Goal: Answer question/provide support: Share knowledge or assist other users

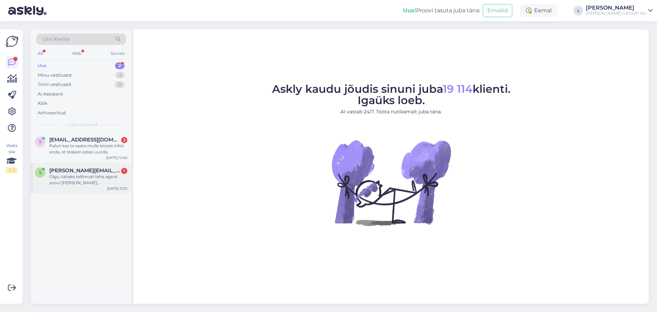
click at [92, 177] on div "Olgu, tahaks tellimust teha aga ei soovi [PERSON_NAME] sisselogimiseta [PERSON_…" at bounding box center [88, 179] width 78 height 12
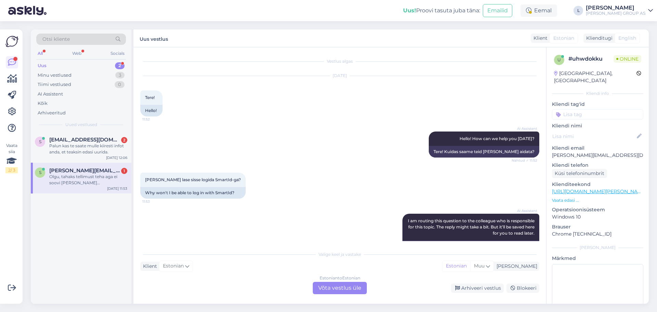
scroll to position [84, 0]
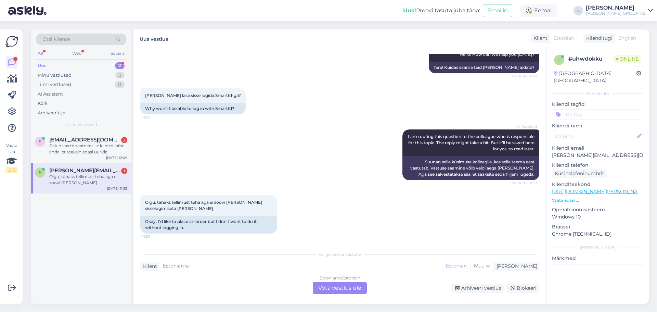
click at [343, 290] on div "Estonian to Estonian Võta vestlus üle" at bounding box center [340, 288] width 54 height 12
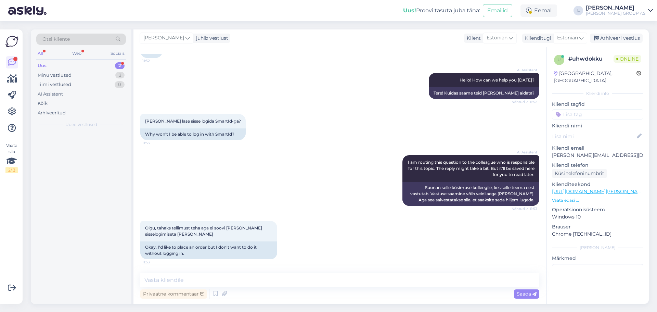
scroll to position [59, 0]
click at [240, 281] on textarea at bounding box center [339, 280] width 399 height 14
paste textarea "Hetkel esineb süsteemis tehniline tõrge ning meie IT-osakond tegeleb probleemi …"
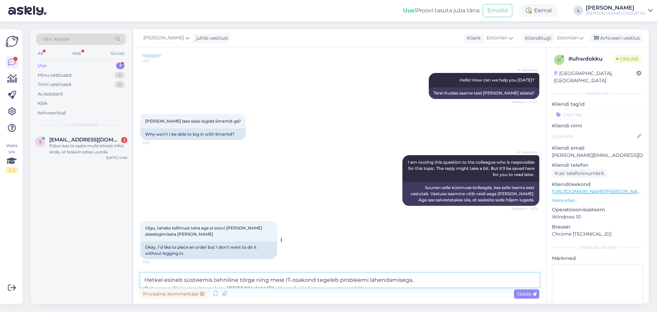
scroll to position [84, 0]
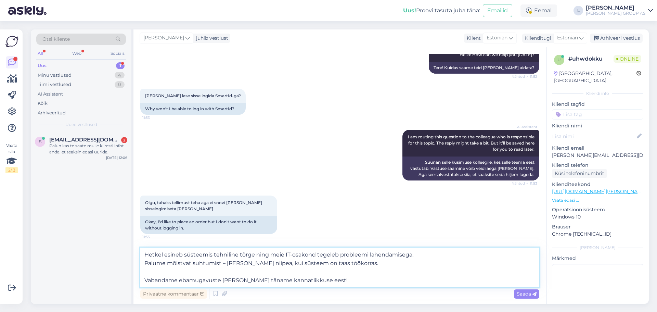
click at [153, 267] on textarea "Hetkel esineb süsteemis tehniline tõrge ning meie IT-osakond tegeleb probleemi …" at bounding box center [339, 267] width 399 height 40
click at [151, 272] on textarea "Hetkel esineb süsteemis tehniline tõrge ning meie IT-osakond tegeleb probleemi …" at bounding box center [339, 267] width 399 height 40
drag, startPoint x: 330, startPoint y: 265, endPoint x: 143, endPoint y: 264, distance: 187.2
click at [143, 264] on textarea "Hetkel esineb süsteemis tehniline tõrge ning meie IT-osakond tegeleb probleemi …" at bounding box center [339, 267] width 399 height 40
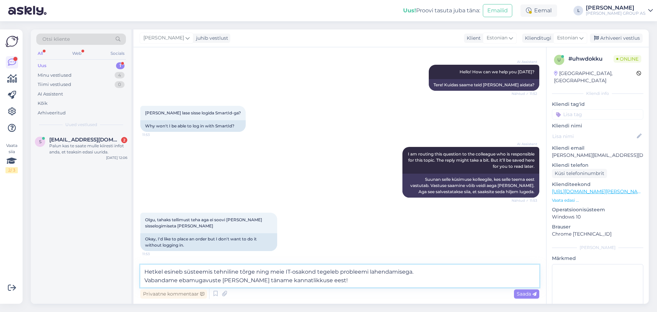
scroll to position [67, 0]
type textarea "Hetkel esineb süsteemis tehniline tõrge ning meie IT-osakond tegeleb probleemi …"
click at [529, 298] on div "Saada" at bounding box center [526, 293] width 25 height 9
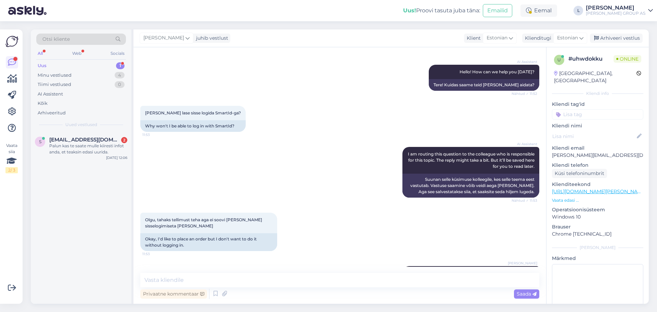
scroll to position [106, 0]
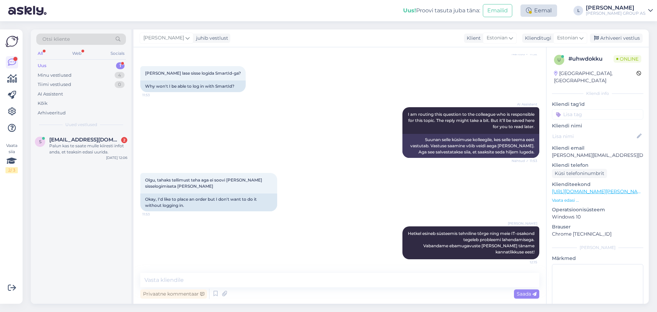
click at [557, 8] on div "Eemal" at bounding box center [538, 10] width 37 height 12
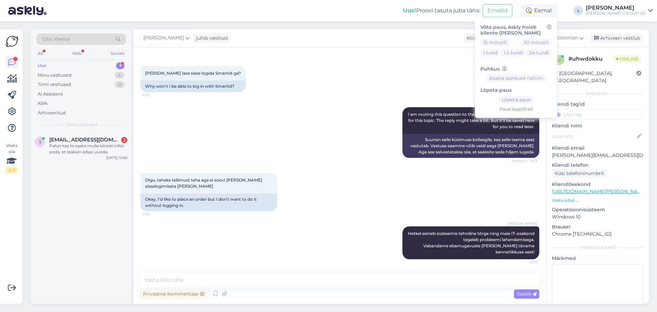
click at [531, 104] on div "Lõpeta paus Lõpeta paus Pausi [PERSON_NAME] | 12:40" at bounding box center [515, 97] width 71 height 30
click at [531, 99] on button "Lõpeta paus" at bounding box center [516, 100] width 35 height 8
click at [82, 144] on div "Palun kas te saate mulle kiiresti infot anda, et teaksin edasi uurida." at bounding box center [88, 149] width 78 height 12
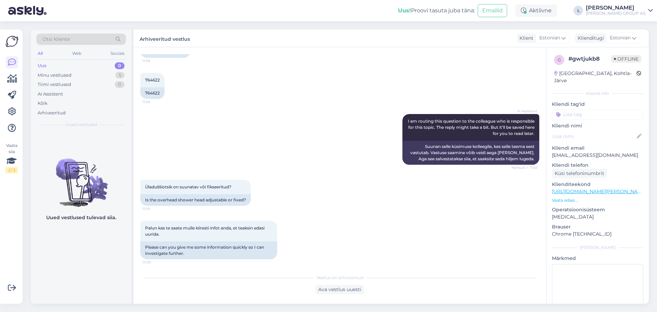
scroll to position [170, 0]
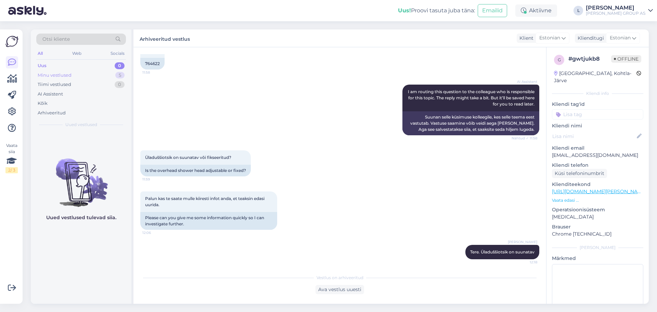
click at [67, 70] on div "Minu vestlused 5" at bounding box center [81, 75] width 90 height 10
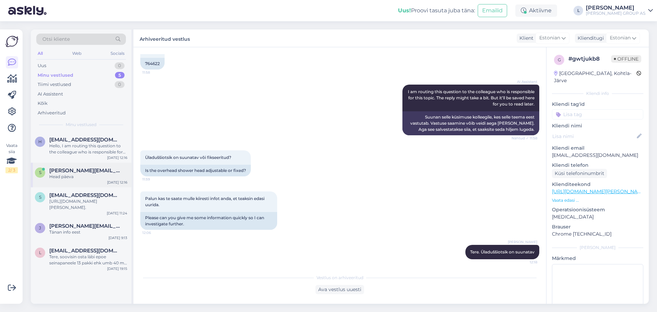
click at [71, 172] on span "[PERSON_NAME][EMAIL_ADDRESS][DOMAIN_NAME]" at bounding box center [84, 170] width 71 height 6
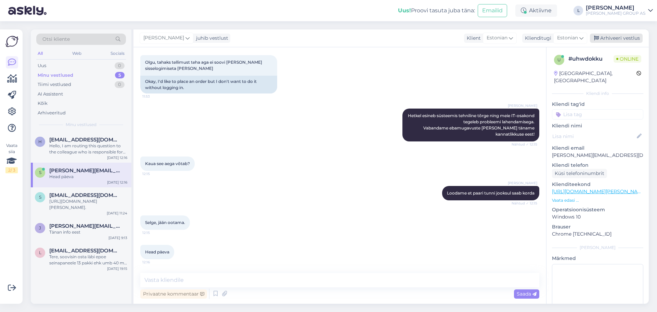
click at [618, 37] on div "Arhiveeri vestlus" at bounding box center [616, 38] width 53 height 9
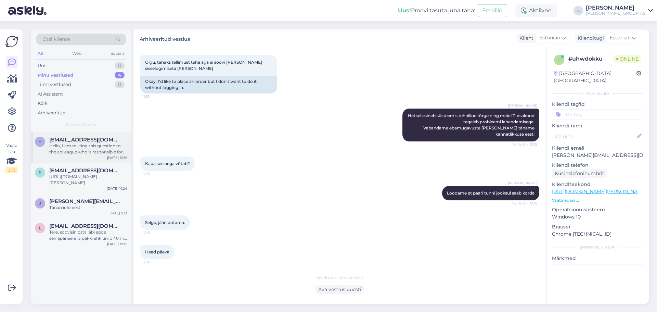
click at [81, 150] on div "Hello, I am routing this question to the colleague who is responsible for this …" at bounding box center [88, 149] width 78 height 12
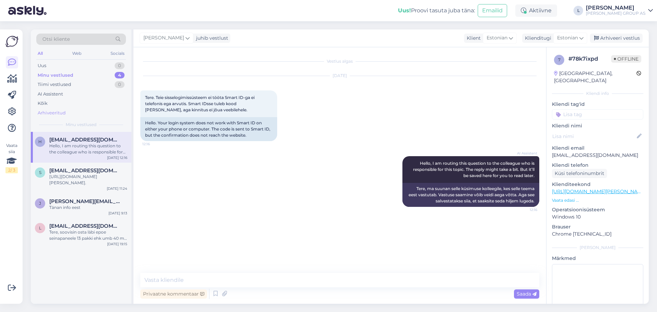
click at [51, 114] on div "Arhiveeritud" at bounding box center [52, 112] width 28 height 7
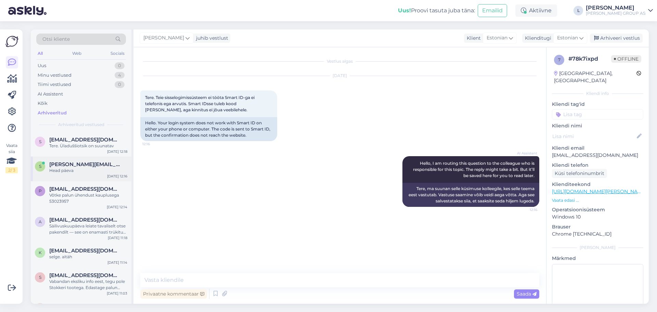
click at [81, 174] on div "s [PERSON_NAME][EMAIL_ADDRESS][DOMAIN_NAME] Head päeva [DATE] 12:16" at bounding box center [81, 168] width 101 height 25
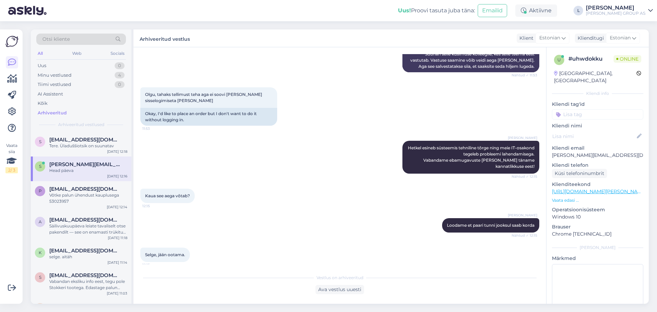
scroll to position [192, 0]
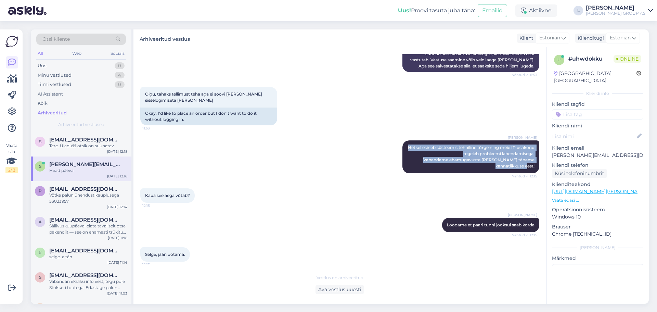
drag, startPoint x: 530, startPoint y: 165, endPoint x: 392, endPoint y: 138, distance: 140.4
click at [392, 138] on div "[PERSON_NAME] esineb süsteemis tehniline tõrge ning meie IT-osakond tegeleb pro…" at bounding box center [339, 157] width 399 height 48
copy span "Hetkel esineb süsteemis tehniline tõrge ning meie IT-osakond tegeleb probleemi …"
click at [55, 65] on div "Uus 0" at bounding box center [81, 66] width 90 height 10
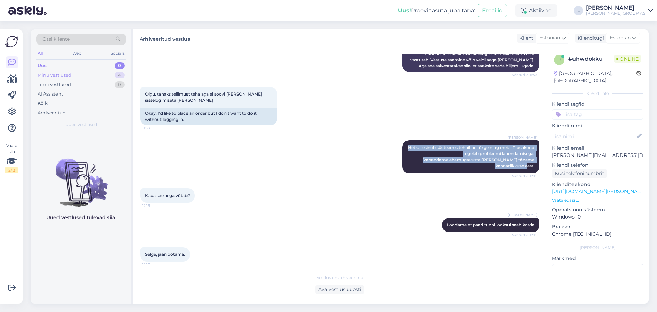
click at [57, 74] on div "Minu vestlused" at bounding box center [55, 75] width 34 height 7
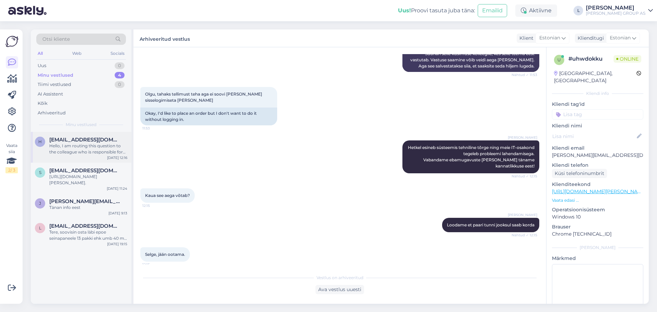
click at [81, 152] on div "Hello, I am routing this question to the colleague who is responsible for this …" at bounding box center [88, 149] width 78 height 12
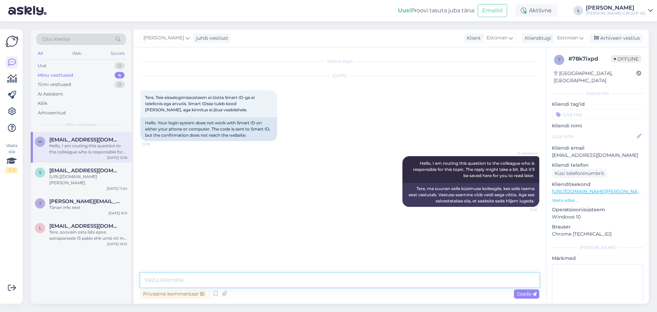
click at [181, 278] on textarea at bounding box center [339, 280] width 399 height 14
paste textarea "Hetkel esineb süsteemis tehniline tõrge ning meie IT-osakond tegeleb probleemi …"
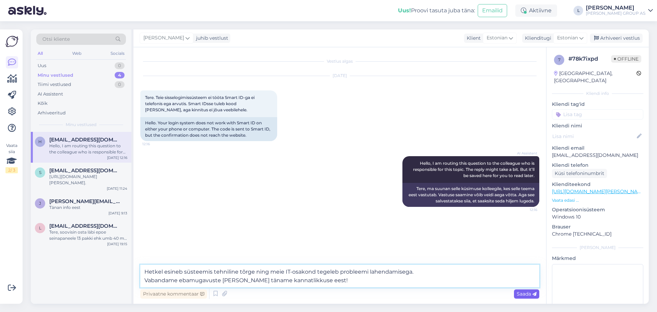
type textarea "Hetkel esineb süsteemis tehniline tõrge ning meie IT-osakond tegeleb probleemi …"
click at [528, 295] on span "Saada" at bounding box center [527, 293] width 20 height 6
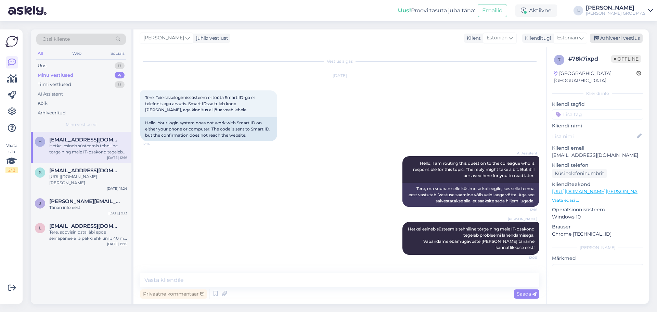
click at [625, 35] on div "Arhiveeri vestlus" at bounding box center [616, 38] width 53 height 9
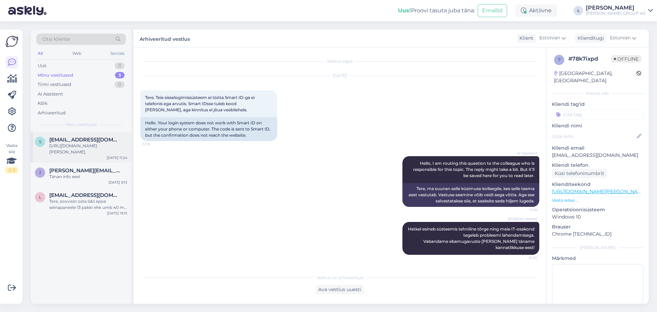
click at [80, 148] on div "[URL][DOMAIN_NAME][PERSON_NAME]." at bounding box center [88, 149] width 78 height 12
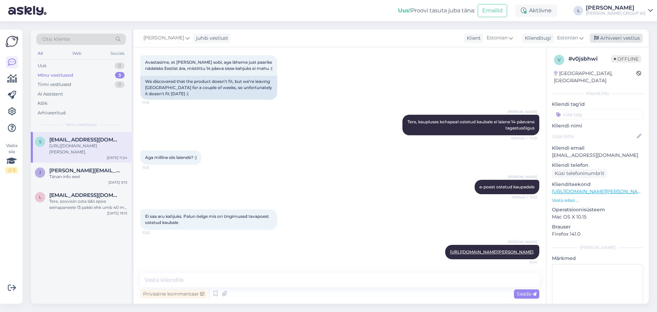
click at [611, 36] on div "Arhiveeri vestlus" at bounding box center [616, 38] width 53 height 9
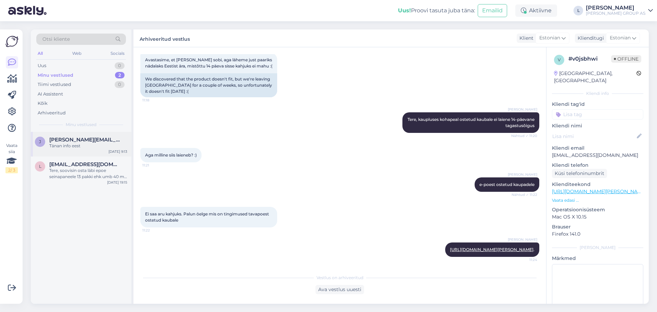
click at [81, 146] on div "Tänan info eest" at bounding box center [88, 146] width 78 height 6
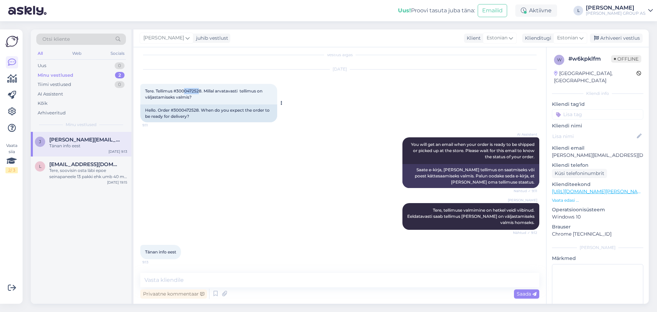
drag, startPoint x: 201, startPoint y: 90, endPoint x: 186, endPoint y: 89, distance: 15.1
click at [186, 89] on span "Tere. Tellimus #3000472528. Millal arvatavasti tellimus on väljastamiseks valmi…" at bounding box center [204, 93] width 118 height 11
drag, startPoint x: 203, startPoint y: 90, endPoint x: 178, endPoint y: 88, distance: 25.4
click at [178, 88] on span "Tere. Tellimus #3000472528. Millal arvatavasti tellimus on väljastamiseks valmi…" at bounding box center [204, 93] width 118 height 11
copy span "3000472528"
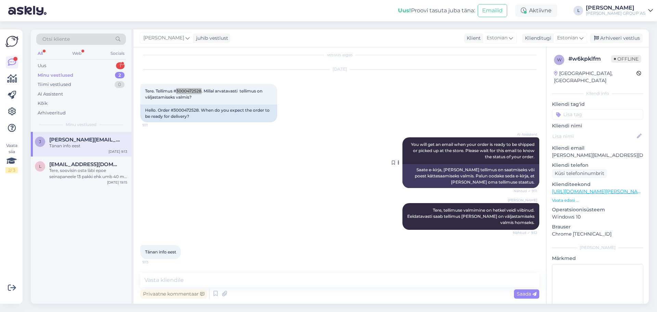
scroll to position [0, 0]
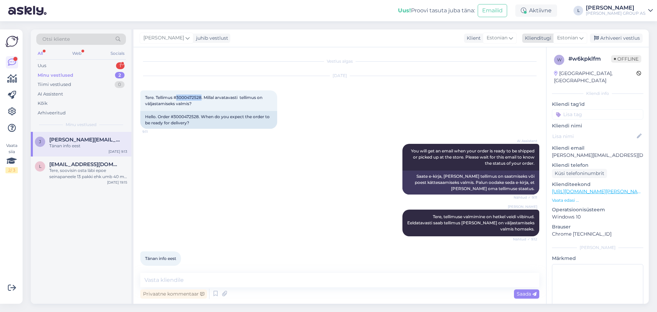
click at [628, 39] on div "Arhiveeri vestlus" at bounding box center [616, 38] width 53 height 9
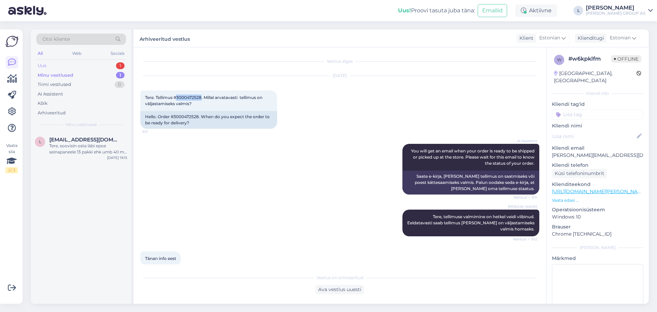
click at [62, 65] on div "Uus 1" at bounding box center [81, 66] width 90 height 10
click at [79, 140] on span "[EMAIL_ADDRESS][DOMAIN_NAME]" at bounding box center [84, 140] width 71 height 6
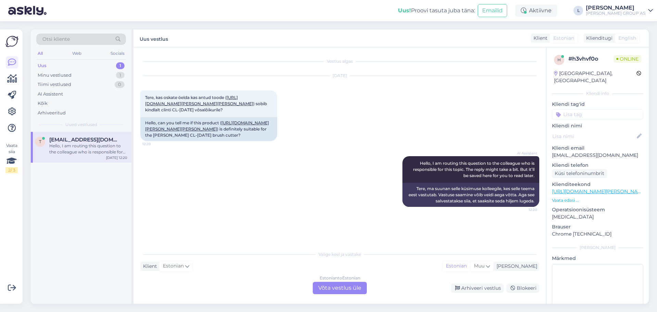
click at [346, 285] on div "Estonian to Estonian Võta vestlus üle" at bounding box center [340, 288] width 54 height 12
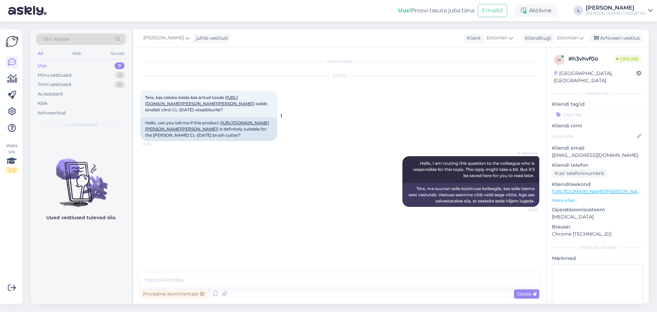
click at [246, 103] on link "[URL][DOMAIN_NAME][PERSON_NAME][PERSON_NAME]" at bounding box center [199, 100] width 108 height 11
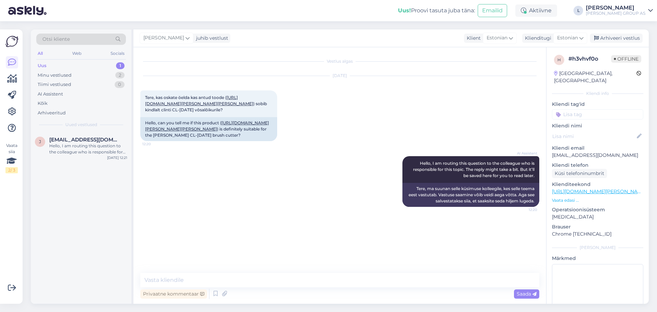
click at [51, 66] on div "Uus 1" at bounding box center [81, 66] width 90 height 10
click at [85, 147] on div "Hello, I am routing this question to the colleague who is responsible for this …" at bounding box center [88, 149] width 78 height 12
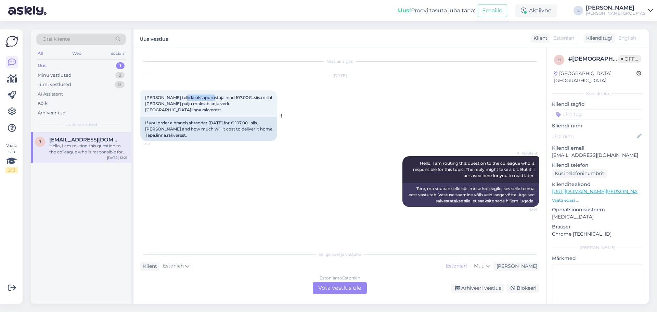
drag, startPoint x: 206, startPoint y: 97, endPoint x: 178, endPoint y: 99, distance: 27.7
click at [178, 99] on span "[PERSON_NAME] tellida oksapurustaja hind 107.00€..siis.millal [PERSON_NAME] pal…" at bounding box center [209, 103] width 128 height 17
copy span "oksapurustaja"
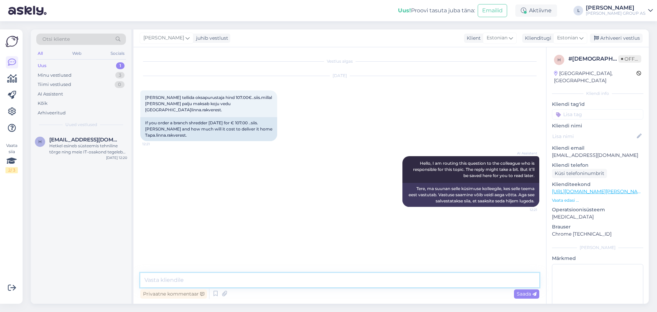
paste textarea "Tellimuse tarneaeg on tavaliselt 3–4 päeva. Transpordihind kuvatakse ostukorvis…"
type textarea "Tellimuse tarneaeg on tavaliselt 3–4 päeva. Transpordihind kuvatakse ostukorvis…"
drag, startPoint x: 526, startPoint y: 292, endPoint x: 513, endPoint y: 288, distance: 13.1
click at [526, 292] on span "Saada" at bounding box center [527, 293] width 20 height 6
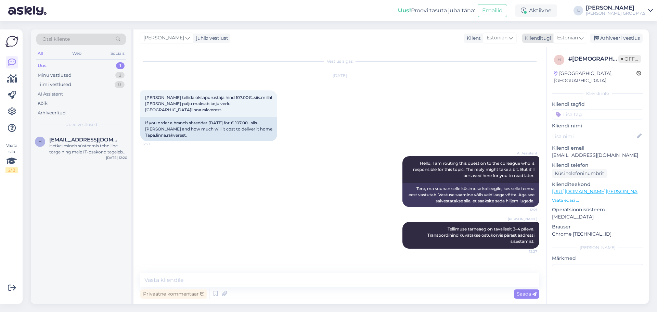
drag, startPoint x: 621, startPoint y: 36, endPoint x: 577, endPoint y: 40, distance: 43.6
click at [622, 35] on div "Arhiveeri vestlus" at bounding box center [616, 38] width 53 height 9
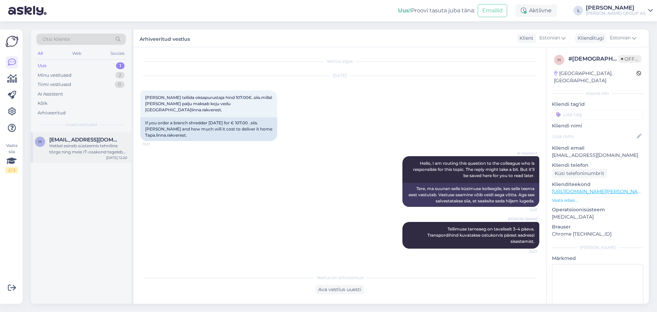
drag, startPoint x: 94, startPoint y: 150, endPoint x: 100, endPoint y: 149, distance: 6.2
click at [94, 149] on div "Hetkel esineb süsteemis tehniline tõrge ning meie IT-osakond tegeleb probleemi …" at bounding box center [88, 149] width 78 height 12
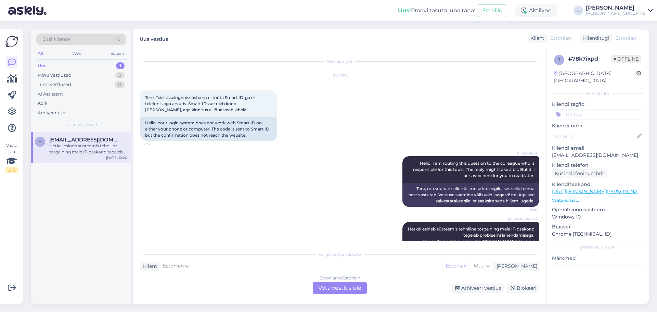
scroll to position [21, 0]
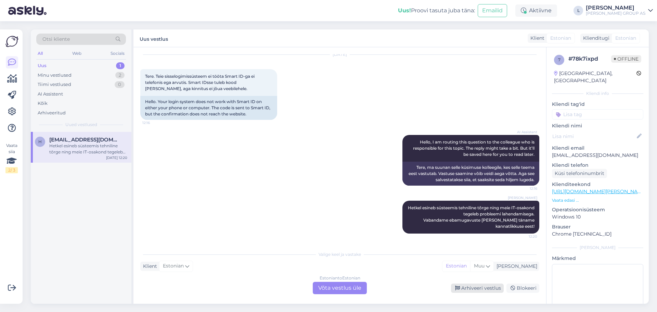
click at [481, 288] on div "Arhiveeri vestlus" at bounding box center [477, 287] width 53 height 9
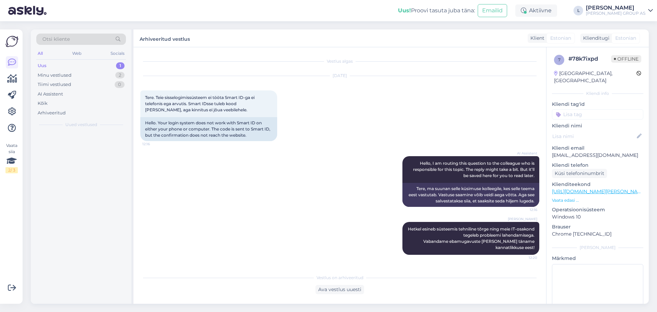
scroll to position [0, 0]
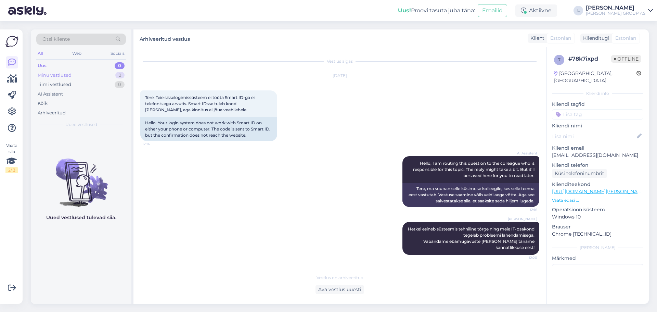
click at [51, 72] on div "Minu vestlused" at bounding box center [55, 75] width 34 height 7
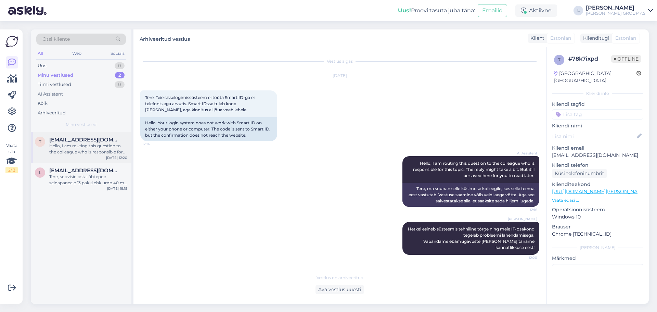
click at [46, 143] on div "t [EMAIL_ADDRESS][DOMAIN_NAME] Hello, I am routing this question to the colleag…" at bounding box center [81, 146] width 92 height 18
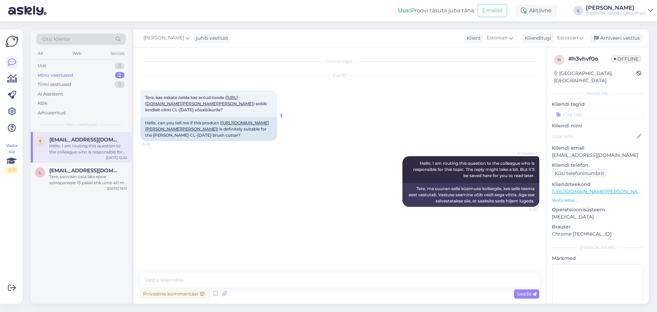
click at [243, 129] on link "[URL][DOMAIN_NAME][PERSON_NAME][PERSON_NAME]" at bounding box center [207, 125] width 124 height 11
drag, startPoint x: 229, startPoint y: 134, endPoint x: 209, endPoint y: 135, distance: 19.9
click at [209, 135] on div "Hello, can you tell me if this product ( [URL][DOMAIN_NAME][PERSON_NAME][PERSON…" at bounding box center [208, 129] width 137 height 24
copy div "CL-[DATE]"
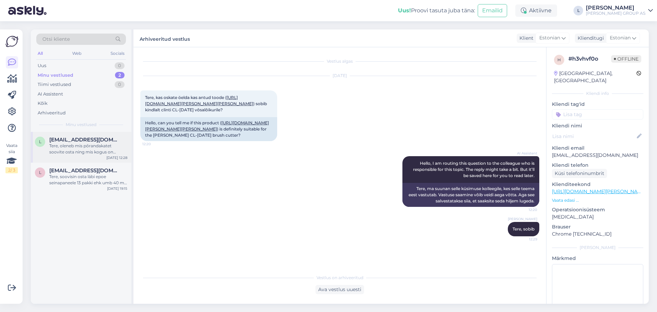
click at [63, 150] on div "Tere, oleneb mis põrandakatet soovite osta ning mis kogus on konkreetse toote p…" at bounding box center [88, 149] width 78 height 12
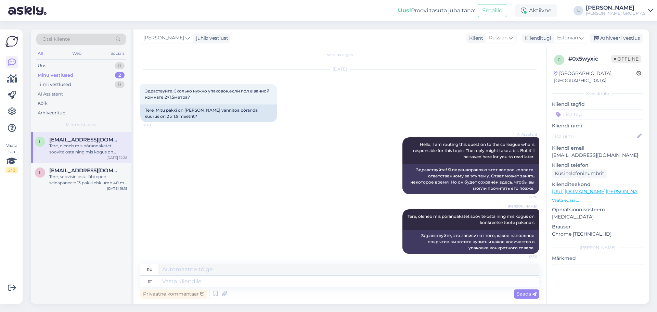
scroll to position [10, 0]
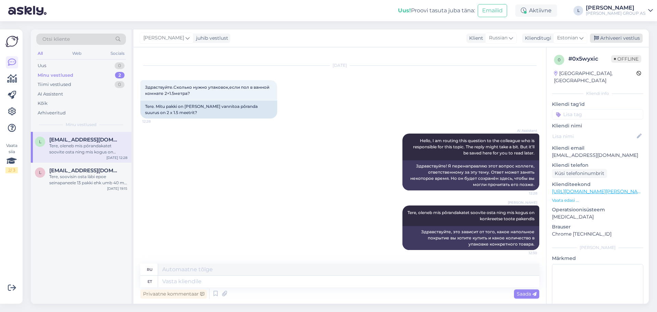
click at [601, 36] on div "Arhiveeri vestlus" at bounding box center [616, 38] width 53 height 9
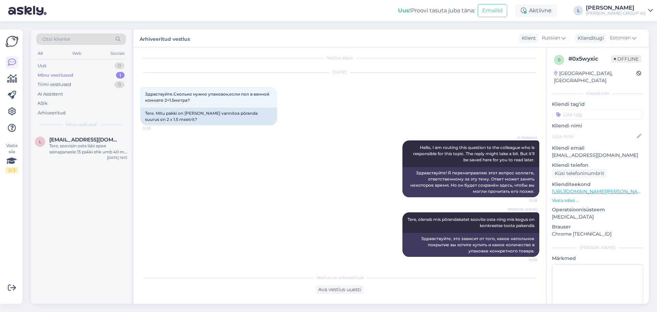
scroll to position [0, 0]
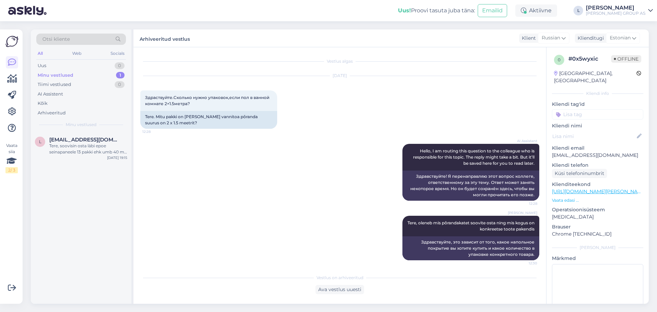
click at [574, 197] on p "Vaata edasi ..." at bounding box center [597, 200] width 91 height 6
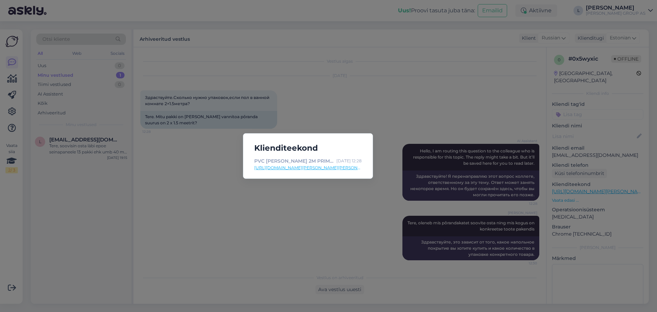
click at [246, 249] on div "Klienditeekond PVC [PERSON_NAME] 2M PRIMO 280 [GEOGRAPHIC_DATA] HERRINGBONE BEI…" at bounding box center [328, 156] width 657 height 312
